Goal: Transaction & Acquisition: Purchase product/service

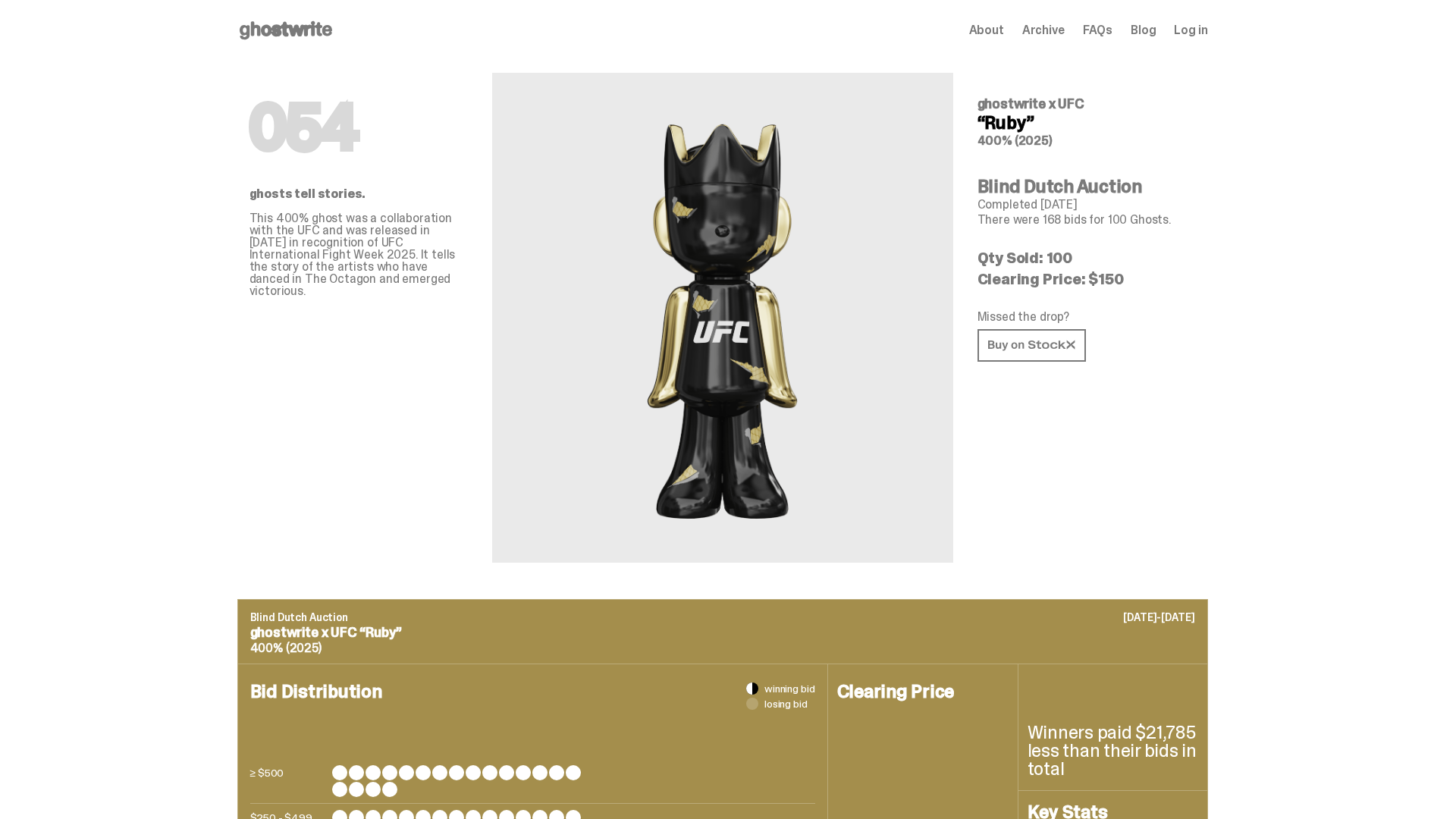
scroll to position [737, 0]
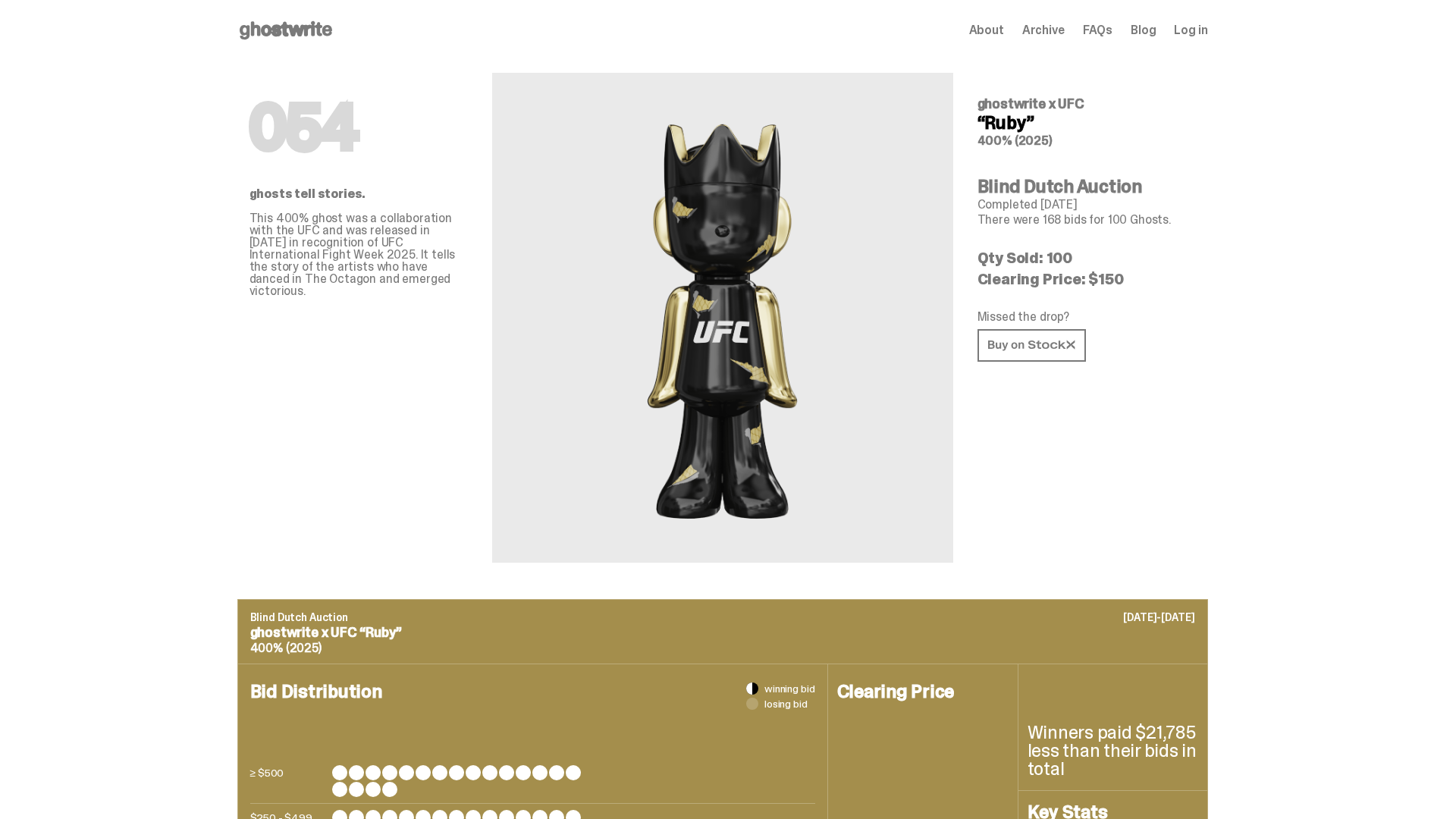
scroll to position [2105, 0]
